Goal: Information Seeking & Learning: Check status

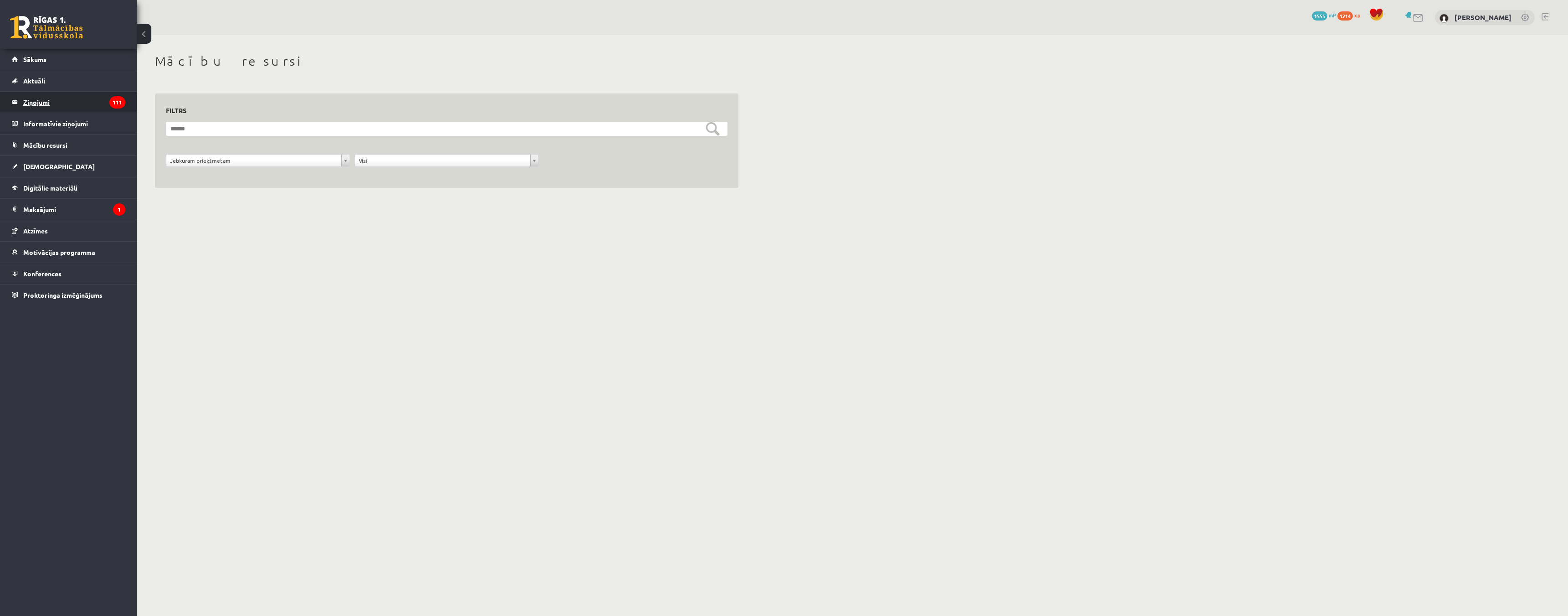
click at [82, 105] on legend "Ziņojumi 111" at bounding box center [74, 102] width 102 height 21
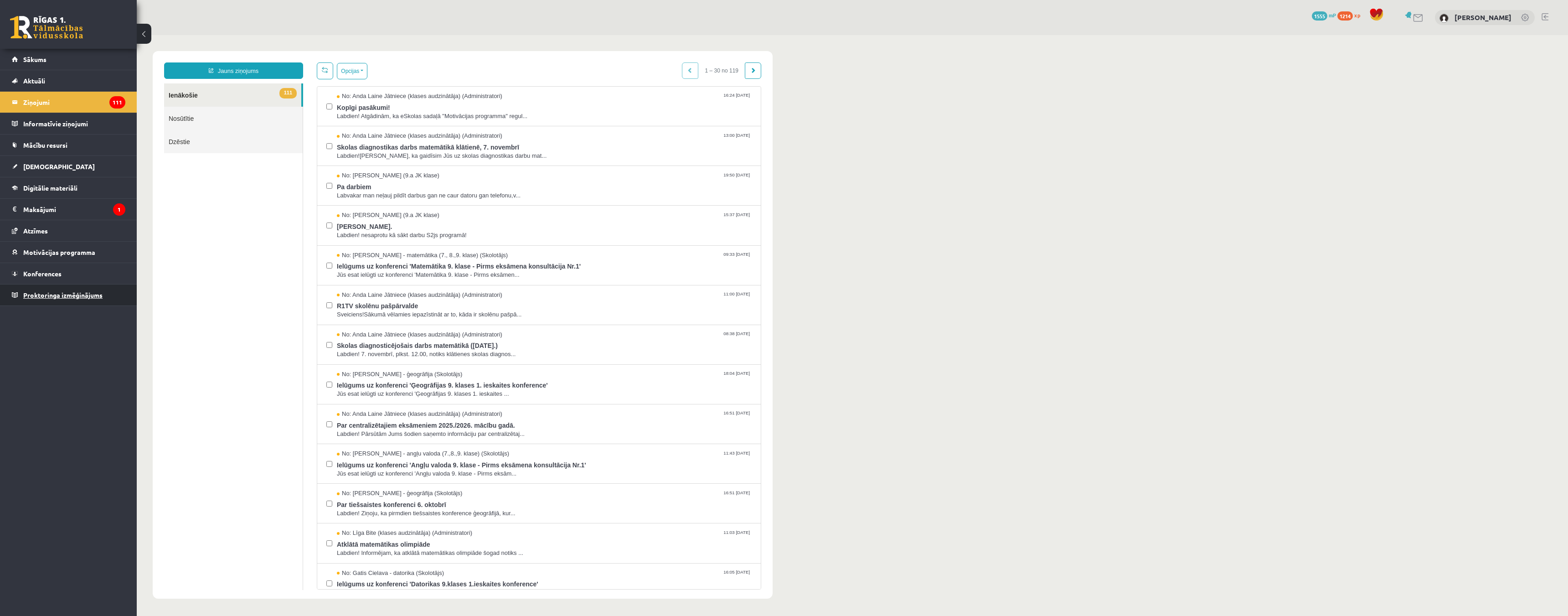
click at [52, 294] on span "Proktoringa izmēģinājums" at bounding box center [63, 295] width 79 height 8
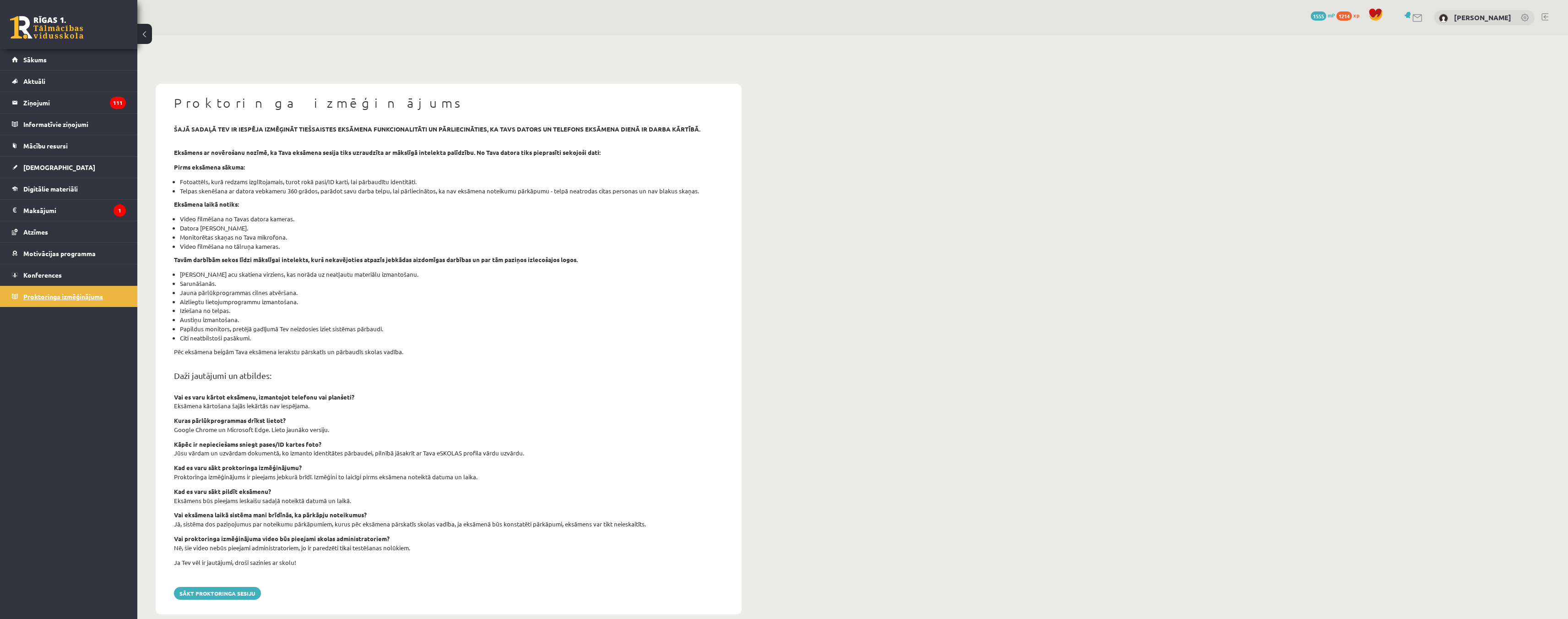
click at [69, 289] on link "Proktoringa izmēģinājums" at bounding box center [68, 296] width 114 height 21
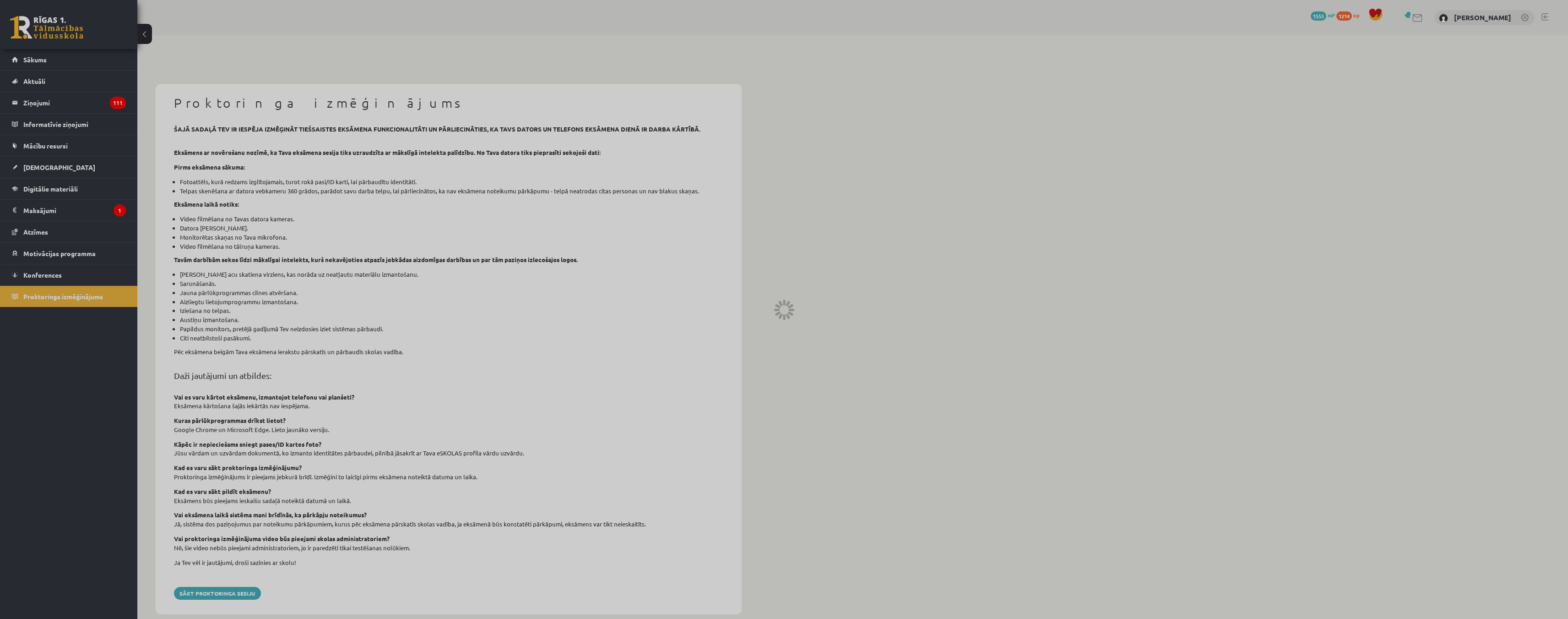
click at [67, 277] on div at bounding box center [784, 310] width 1568 height 619
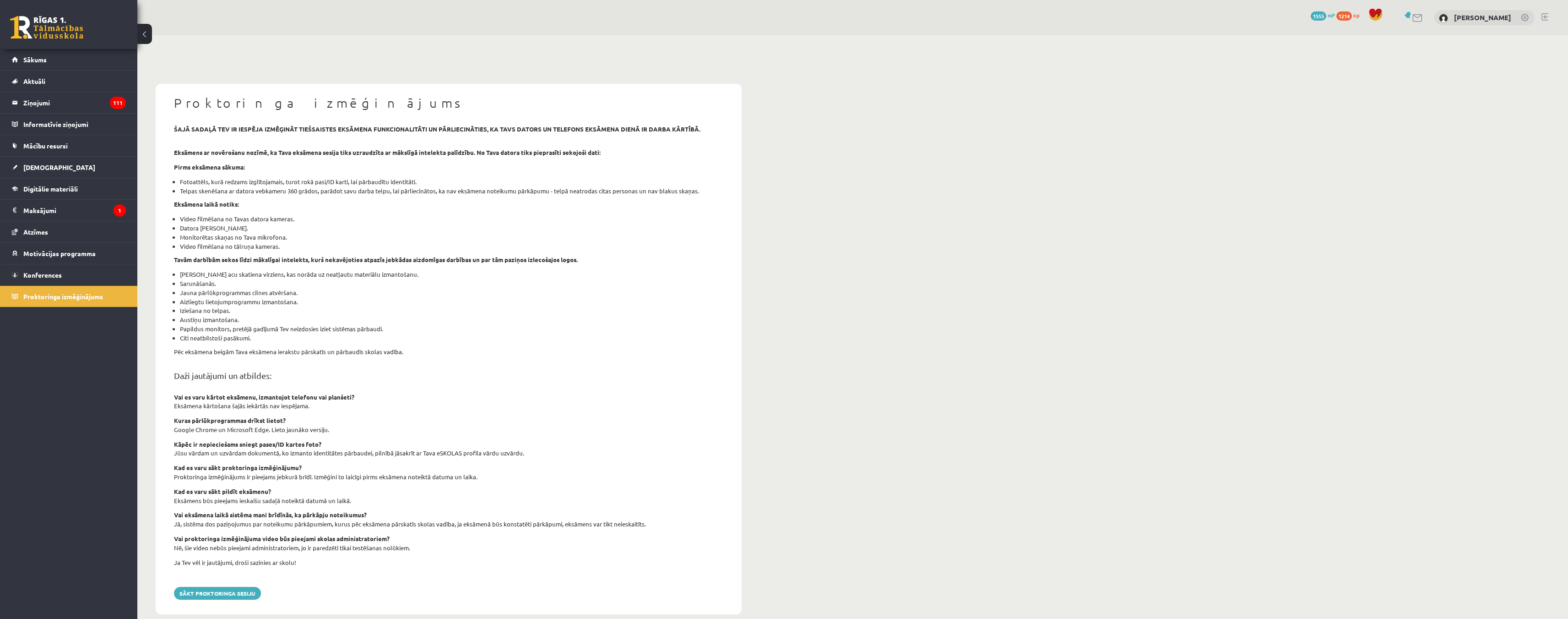
click at [67, 277] on link "Konferences" at bounding box center [68, 274] width 114 height 21
